Goal: Task Accomplishment & Management: Complete application form

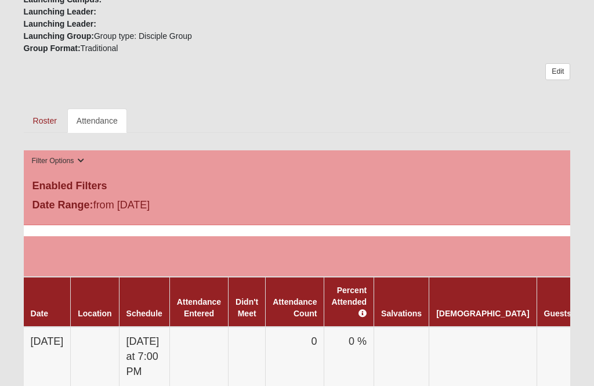
scroll to position [453, 0]
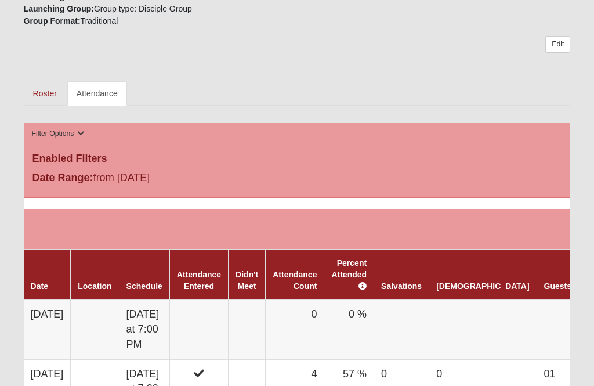
click at [99, 95] on link "Attendance" at bounding box center [97, 94] width 60 height 24
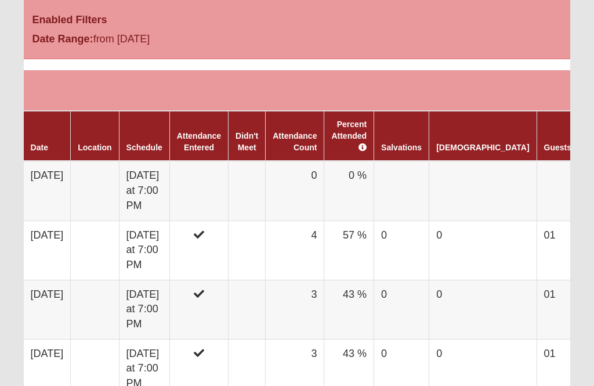
click at [258, 135] on link "Didn't Meet" at bounding box center [246, 141] width 23 height 21
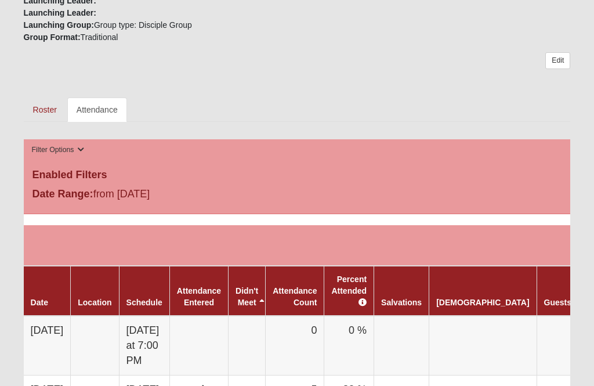
scroll to position [438, 0]
click at [258, 289] on link "Didn't Meet" at bounding box center [246, 296] width 23 height 21
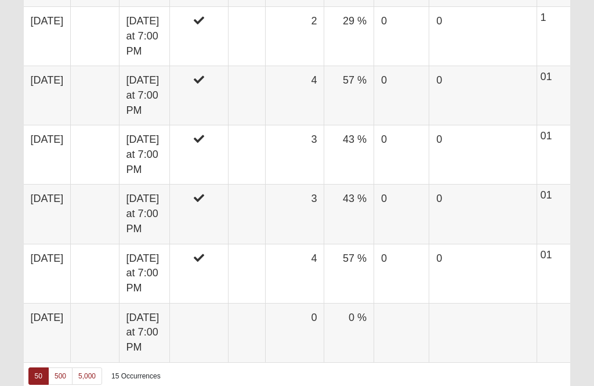
scroll to position [1372, 0]
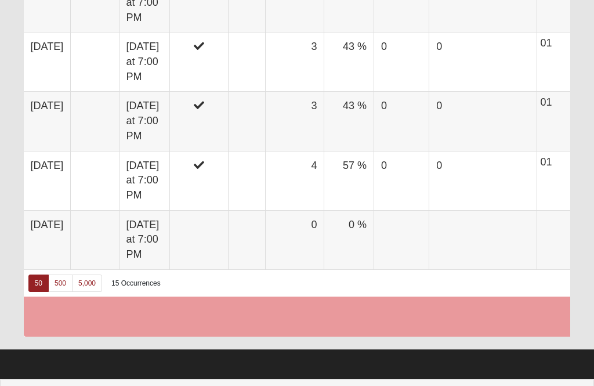
click at [266, 228] on td at bounding box center [246, 239] width 37 height 59
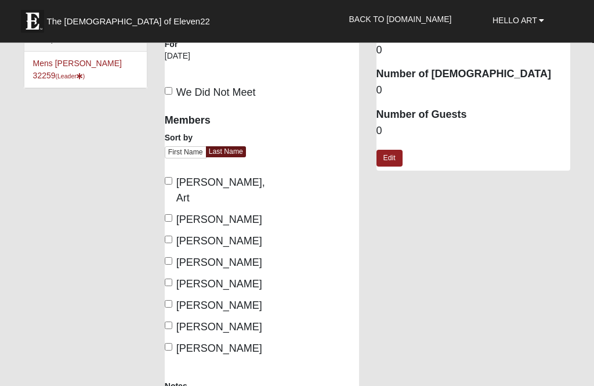
scroll to position [18, 0]
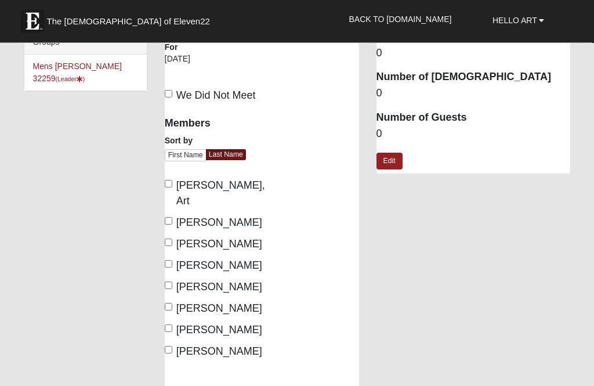
click at [172, 91] on input "We Did Not Meet" at bounding box center [169, 94] width 8 height 8
checkbox input "true"
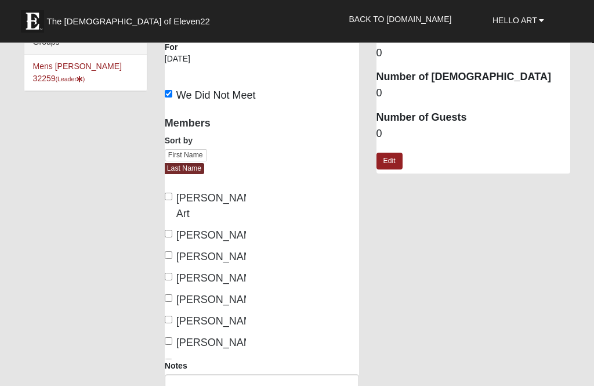
scroll to position [19, 0]
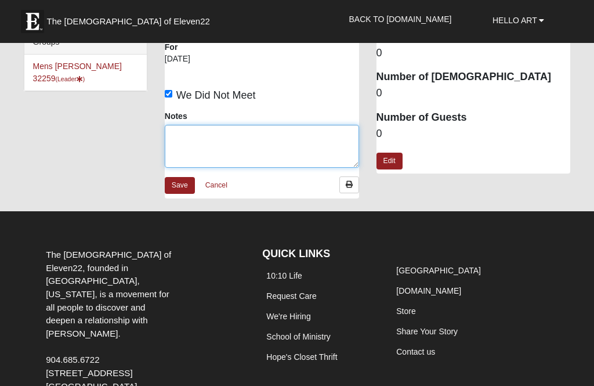
click at [216, 147] on textarea "Notes" at bounding box center [262, 146] width 194 height 43
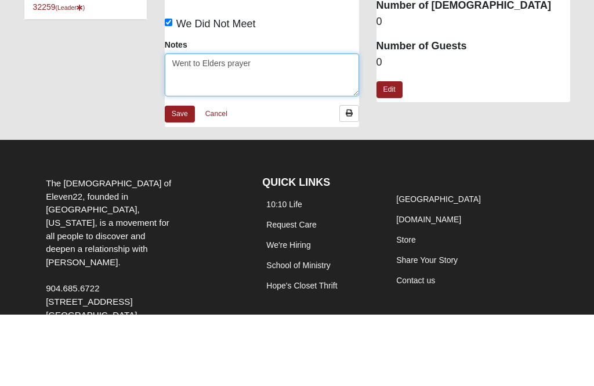
type textarea "Went to Elders prayer"
click at [183, 177] on link "Save" at bounding box center [180, 185] width 30 height 17
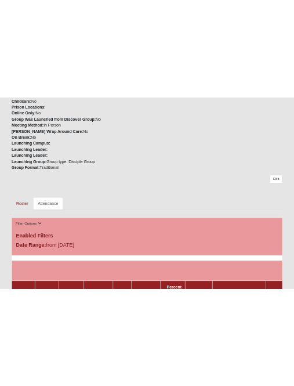
scroll to position [372, 0]
